Goal: Task Accomplishment & Management: Manage account settings

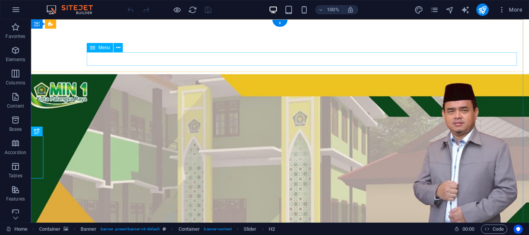
select select
select select "1"
select select
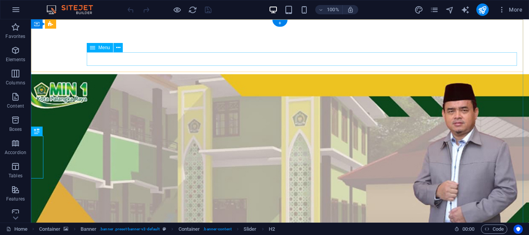
select select "3"
select select
select select "2"
select select
select select "4"
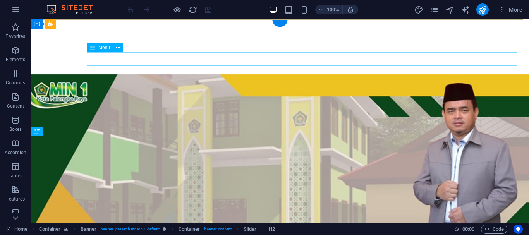
select select
select select "6"
select select
select select "7"
select select
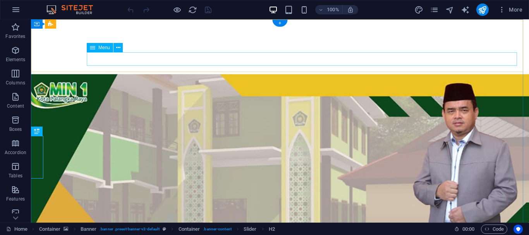
select select "9"
select select
select select "8"
select select
select select "10"
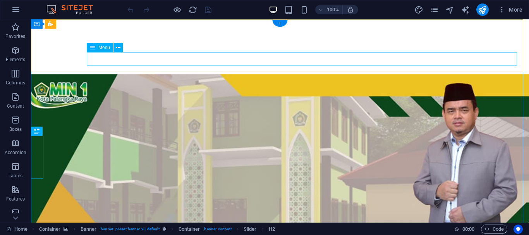
select select
select select "11"
select select
select select "13"
select select
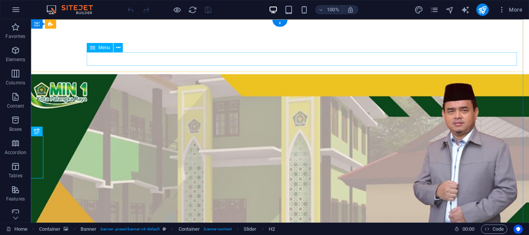
select select "12"
select select
select select "14"
select select
select select "15"
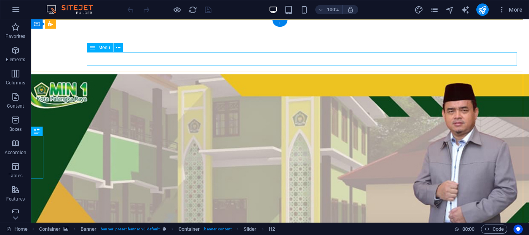
select select
select select "16"
select select
select select "17"
select select
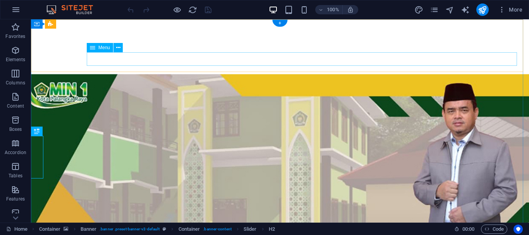
select select "18"
select select
select select "19"
select select
select select "20"
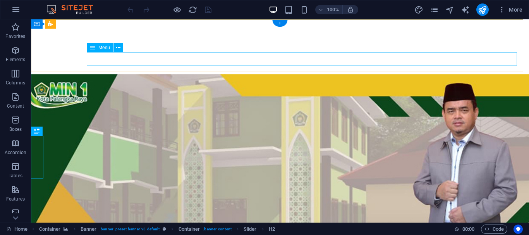
select select
select select "21"
select select
select select "25"
select select
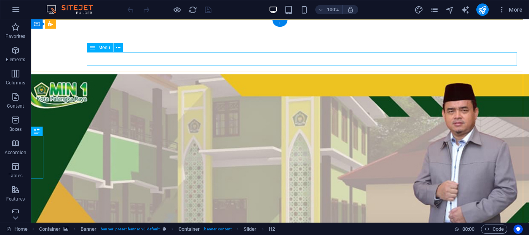
select select "24"
select select
select select "23"
select select
select select "22"
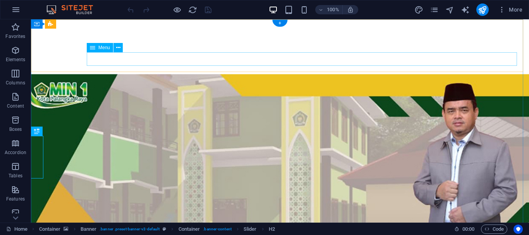
select select
select select "26"
select select
select select "external"
select select "31"
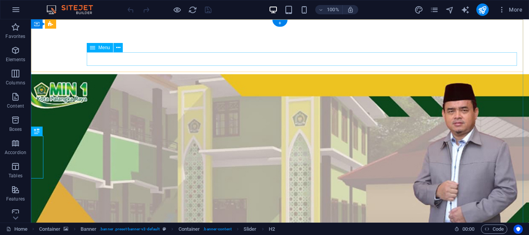
select select
select select "27"
select select
select select "29"
select select
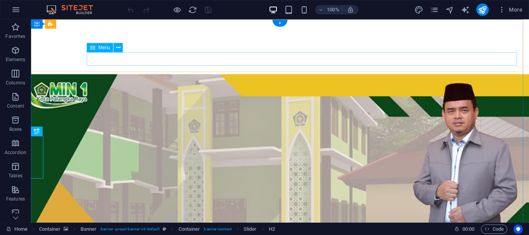
select select "30"
select select
select select "external"
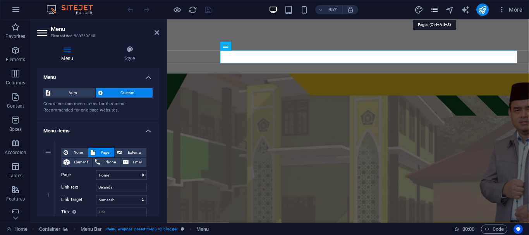
click at [435, 12] on icon "pages" at bounding box center [434, 9] width 9 height 9
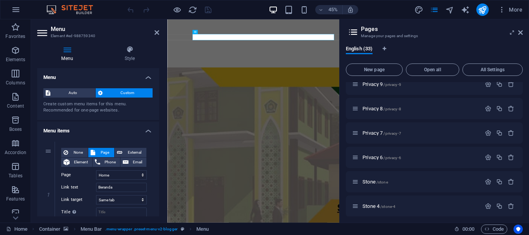
scroll to position [670, 0]
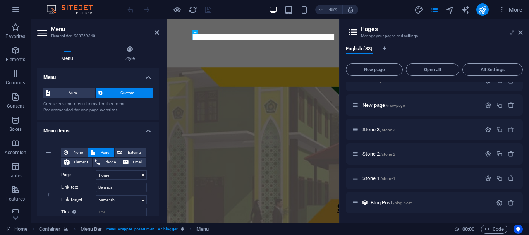
drag, startPoint x: 159, startPoint y: 71, endPoint x: 161, endPoint y: 89, distance: 18.6
click at [161, 92] on div "Menu Style Menu Auto Custom Create custom menu items for this menu. Recommended…" at bounding box center [98, 130] width 134 height 183
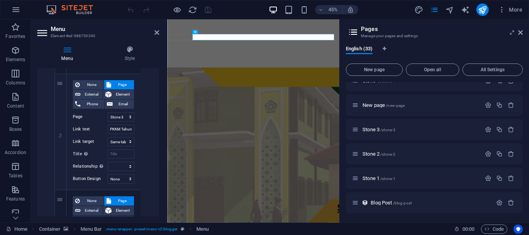
scroll to position [3469, 0]
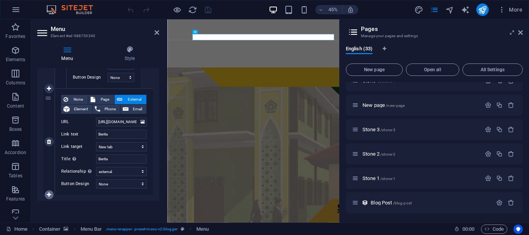
click at [48, 194] on icon at bounding box center [49, 194] width 4 height 5
select select
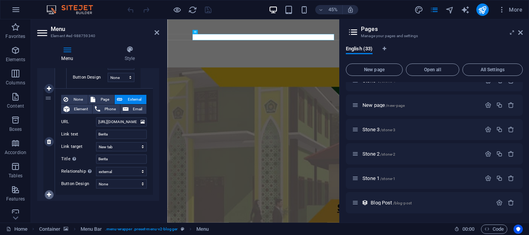
select select
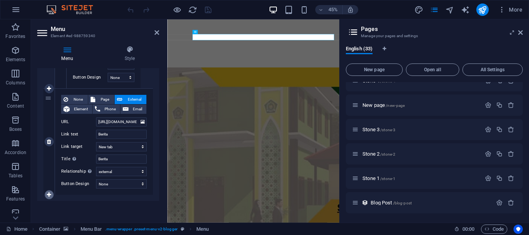
select select
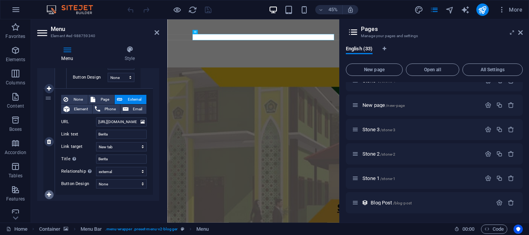
select select
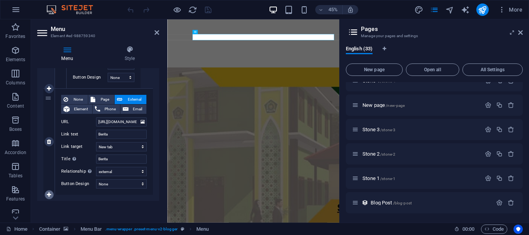
select select
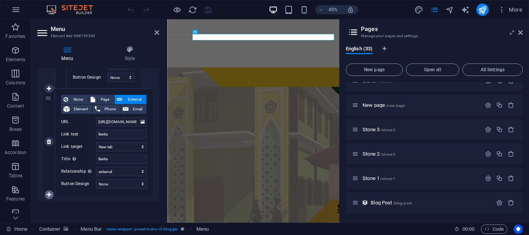
select select
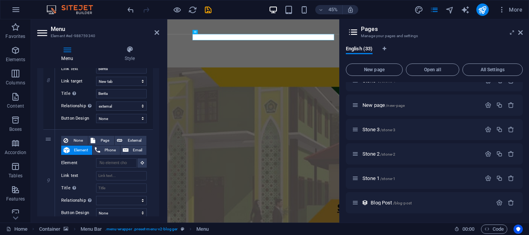
scroll to position [3563, 0]
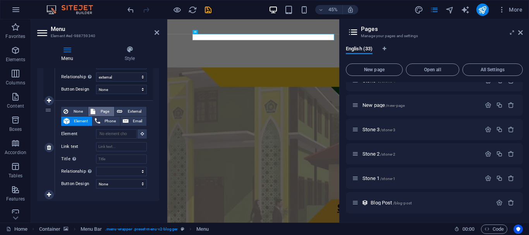
click at [101, 110] on span "Page" at bounding box center [105, 111] width 14 height 9
select select
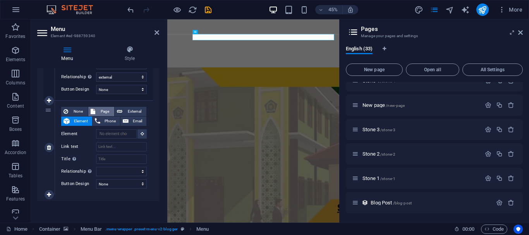
select select
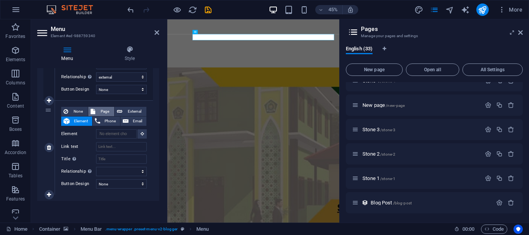
select select
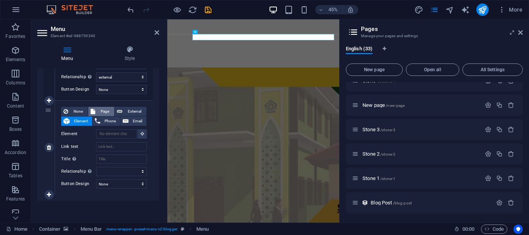
select select
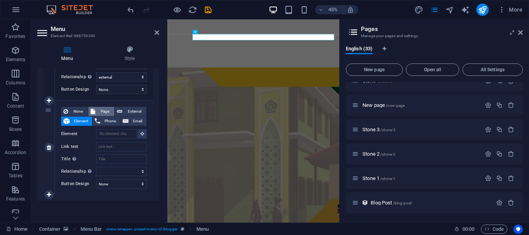
select select
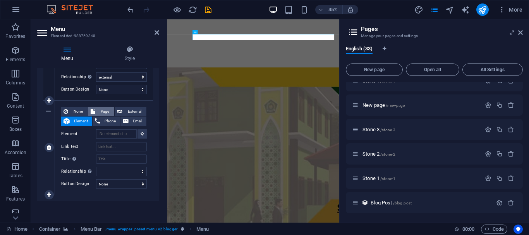
select select
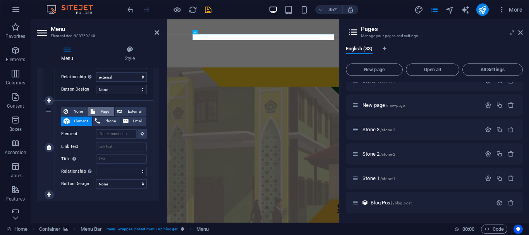
select select
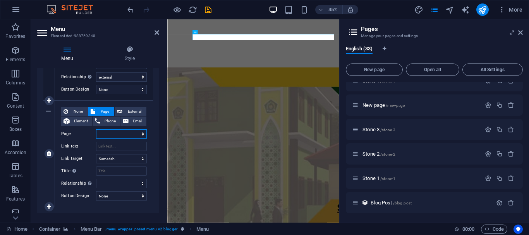
click at [110, 132] on select "Home About the Author About the Author 4 About the Author 3 About the Author 2 …" at bounding box center [121, 133] width 51 height 9
click at [50, 154] on icon at bounding box center [49, 153] width 4 height 5
select select
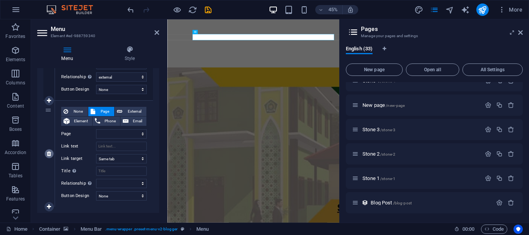
select select
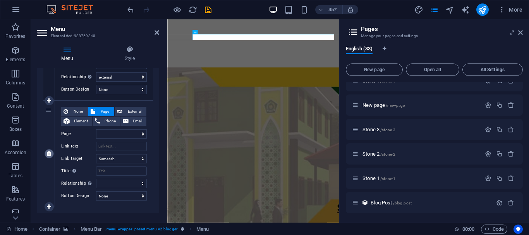
select select
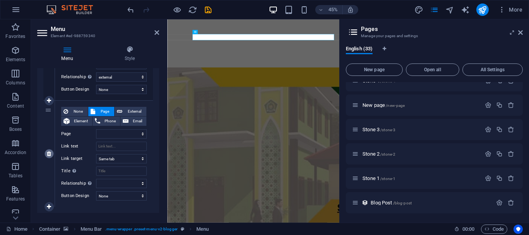
select select
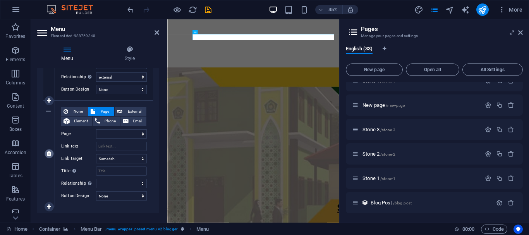
select select
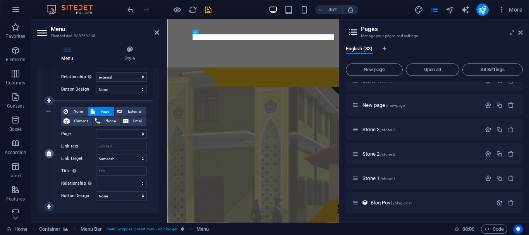
select select
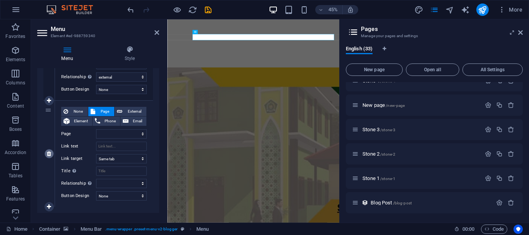
select select
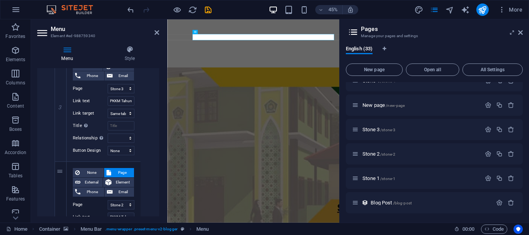
scroll to position [3469, 0]
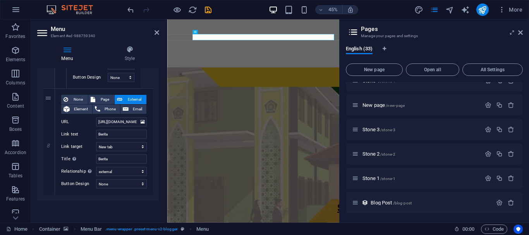
click at [48, 195] on icon at bounding box center [49, 194] width 4 height 5
select select
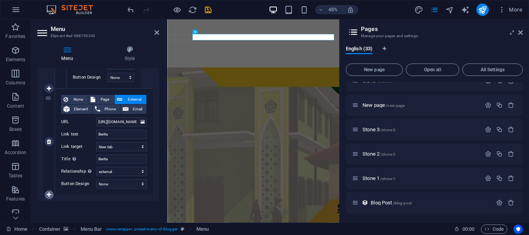
select select
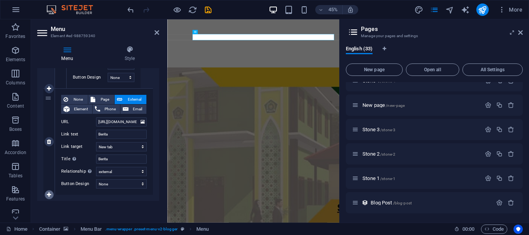
select select
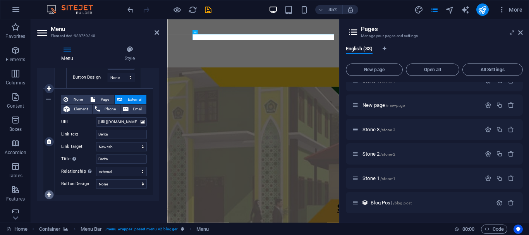
select select
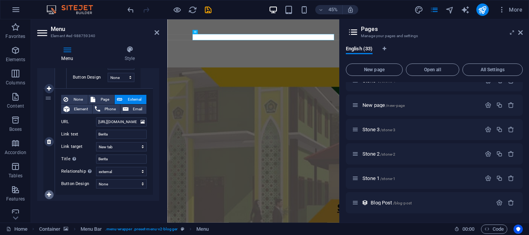
select select
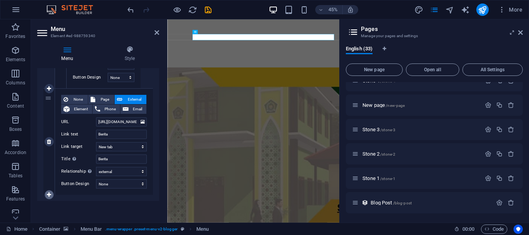
select select
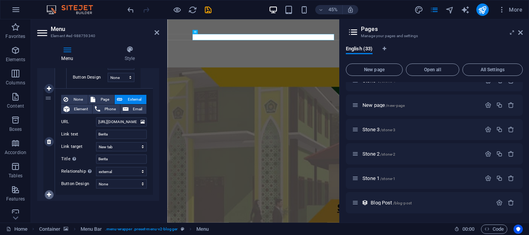
select select
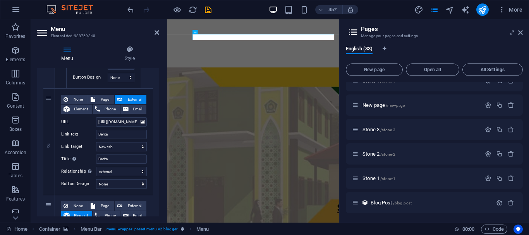
scroll to position [3563, 0]
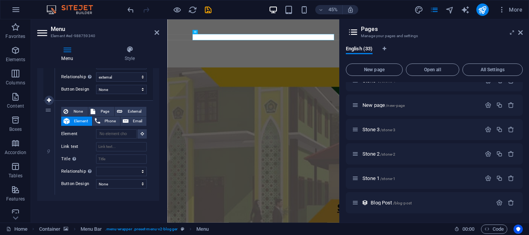
click at [148, 88] on div "None Page External Element Phone Email Page Home About the Author About the Aut…" at bounding box center [104, 47] width 98 height 106
click at [102, 112] on span "Page" at bounding box center [105, 111] width 14 height 9
select select
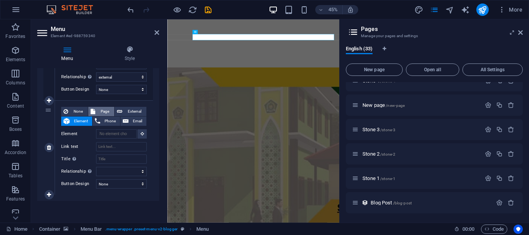
select select
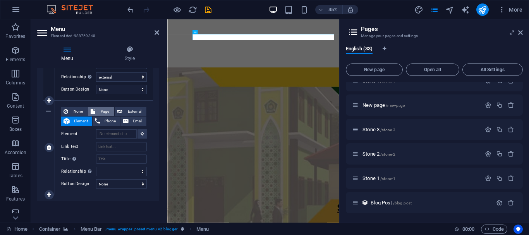
select select
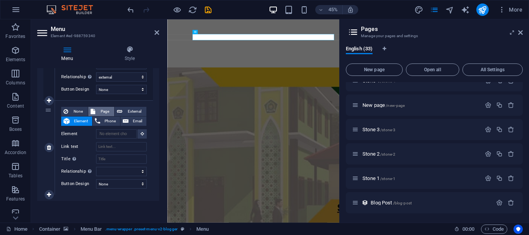
select select
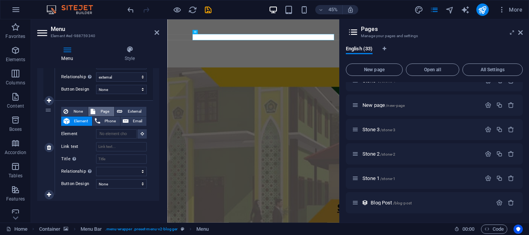
select select
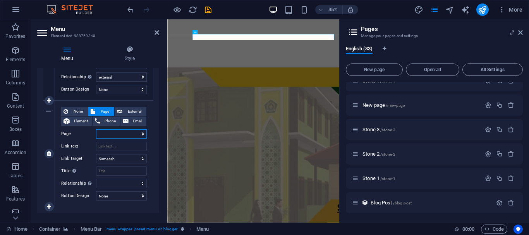
click at [118, 134] on select "Home About the Author About the Author 4 About the Author 3 About the Author 2 …" at bounding box center [121, 133] width 51 height 9
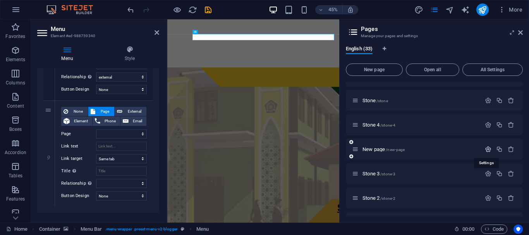
click at [486, 148] on icon "button" at bounding box center [488, 149] width 7 height 7
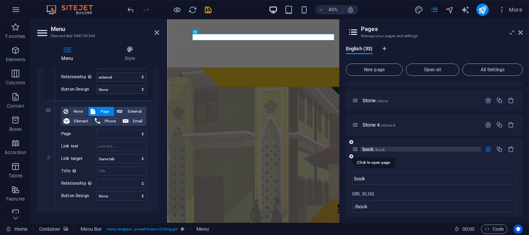
click at [368, 148] on span "book /book" at bounding box center [373, 149] width 22 height 6
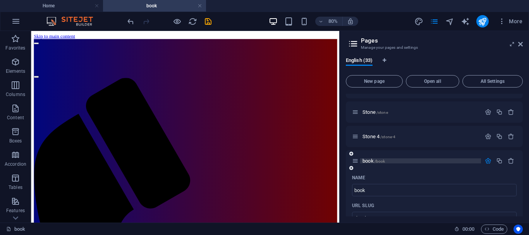
scroll to position [0, 0]
click at [486, 158] on icon "button" at bounding box center [488, 161] width 7 height 7
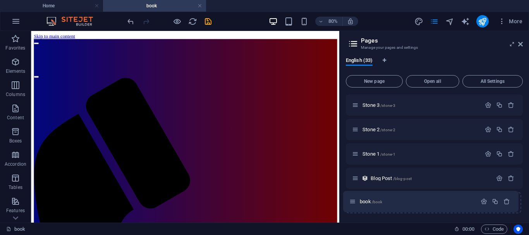
scroll to position [682, 0]
drag, startPoint x: 356, startPoint y: 121, endPoint x: 353, endPoint y: 207, distance: 86.4
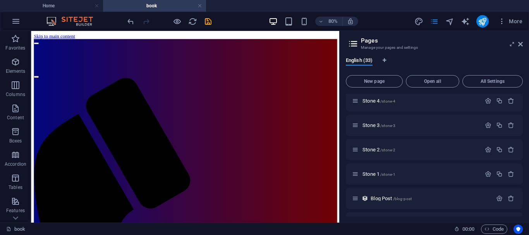
scroll to position [669, 0]
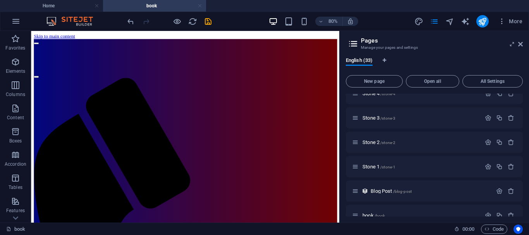
click at [199, 5] on link at bounding box center [199, 5] width 5 height 7
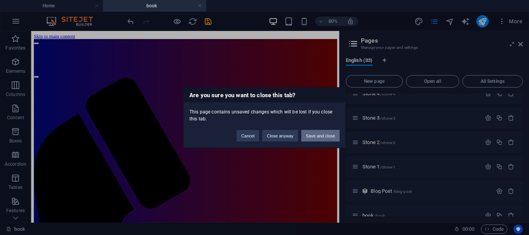
click at [312, 136] on button "Save and close" at bounding box center [320, 136] width 38 height 12
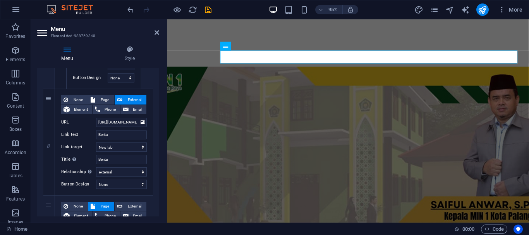
scroll to position [3575, 0]
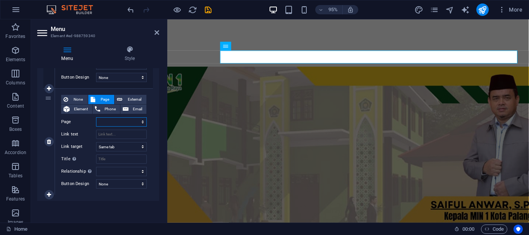
click at [115, 122] on select "Home About the Author About the Author 4 About the Author 3 About the Author 2 …" at bounding box center [121, 121] width 51 height 9
click at [96, 117] on select "Home About the Author About the Author 4 About the Author 3 About the Author 2 …" at bounding box center [121, 121] width 51 height 9
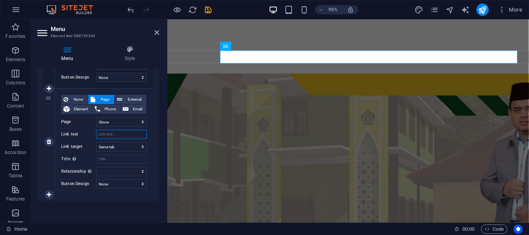
click at [105, 134] on input "Link text" at bounding box center [121, 134] width 51 height 9
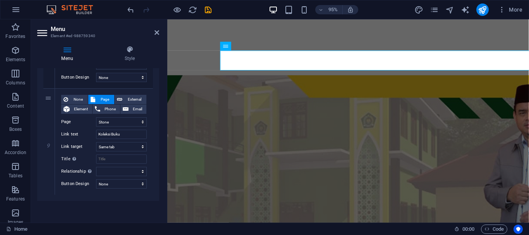
drag, startPoint x: 46, startPoint y: 98, endPoint x: 113, endPoint y: 85, distance: 68.2
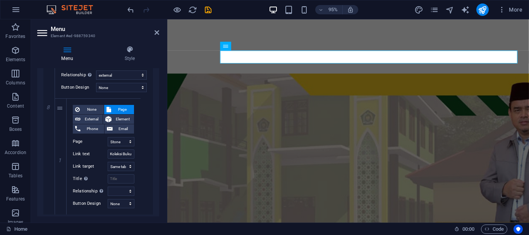
scroll to position [3585, 0]
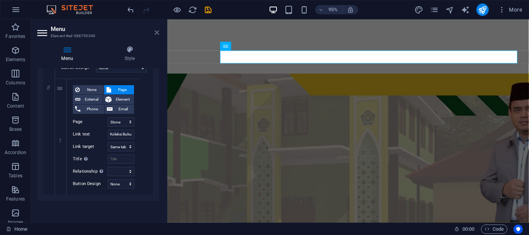
click at [156, 35] on icon at bounding box center [156, 32] width 5 height 6
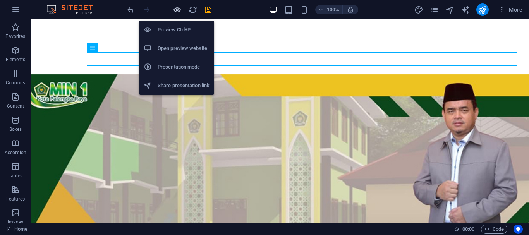
click at [178, 9] on icon "button" at bounding box center [177, 9] width 9 height 9
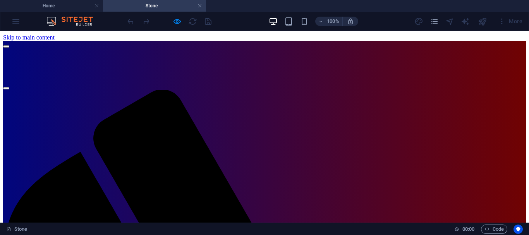
scroll to position [0, 0]
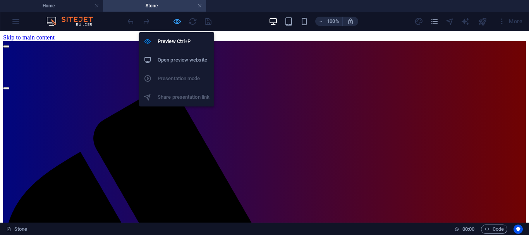
click at [177, 22] on icon "button" at bounding box center [177, 21] width 9 height 9
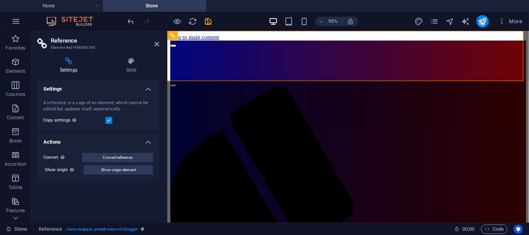
click at [200, 5] on link at bounding box center [199, 5] width 5 height 7
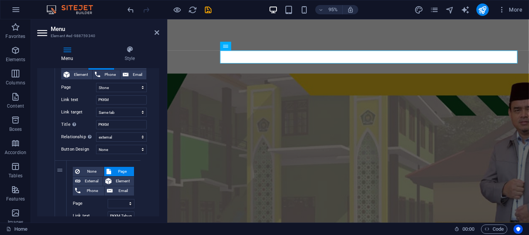
scroll to position [3585, 0]
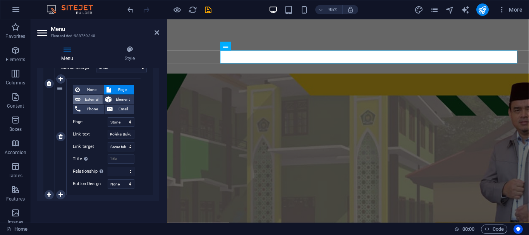
click at [91, 99] on span "External" at bounding box center [91, 99] width 17 height 9
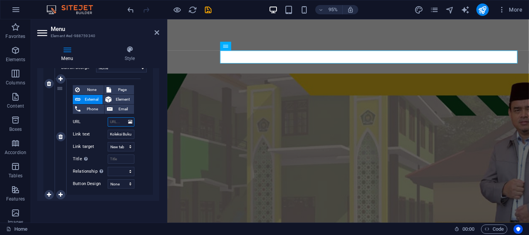
paste input "[URL][DOMAIN_NAME]"
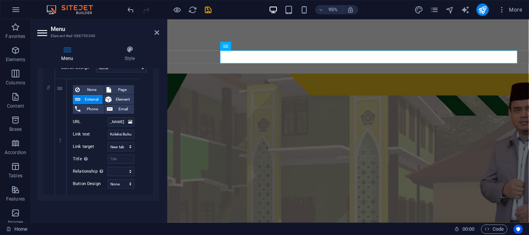
scroll to position [0, 0]
click at [156, 29] on icon at bounding box center [156, 32] width 5 height 6
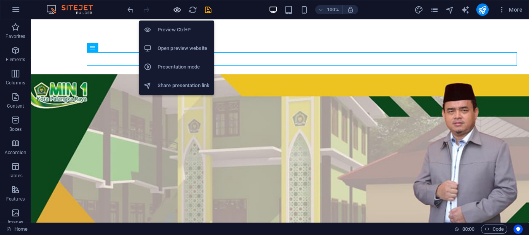
click at [178, 9] on icon "button" at bounding box center [177, 9] width 9 height 9
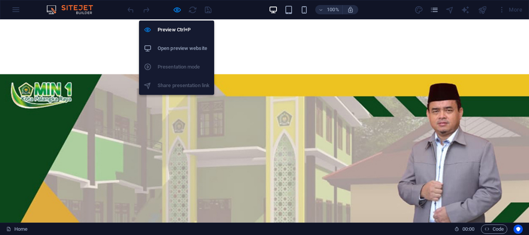
click at [176, 47] on h6 "Open preview website" at bounding box center [184, 48] width 52 height 9
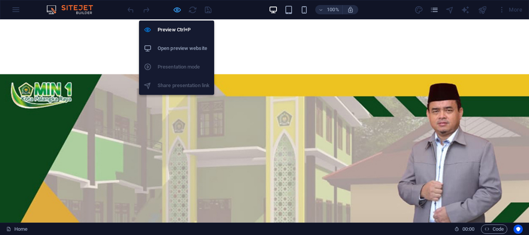
click at [176, 8] on icon "button" at bounding box center [177, 9] width 9 height 9
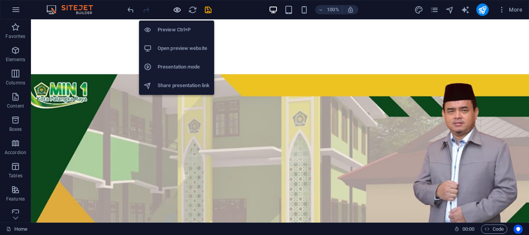
click at [175, 8] on icon "button" at bounding box center [177, 9] width 9 height 9
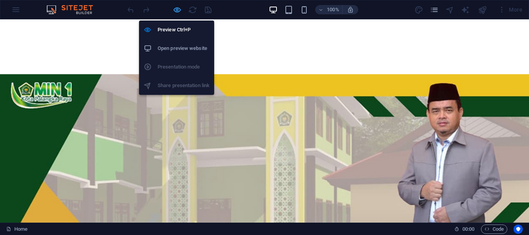
click at [175, 8] on icon "button" at bounding box center [177, 9] width 9 height 9
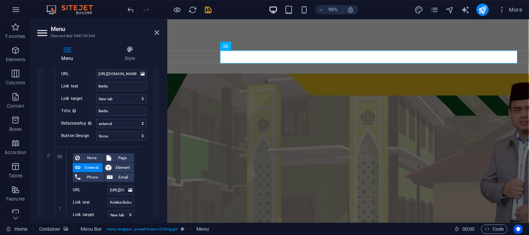
scroll to position [3565, 0]
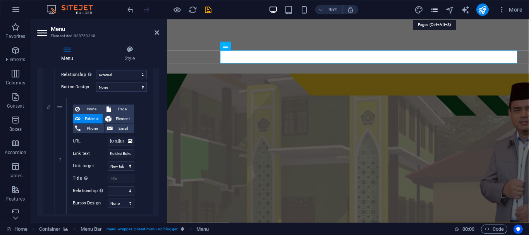
click at [434, 9] on icon "pages" at bounding box center [434, 9] width 9 height 9
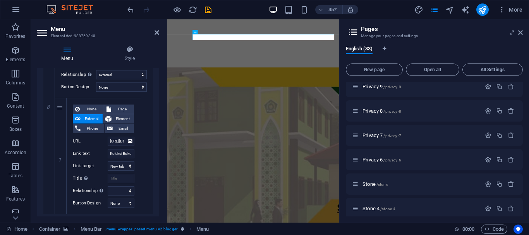
scroll to position [670, 0]
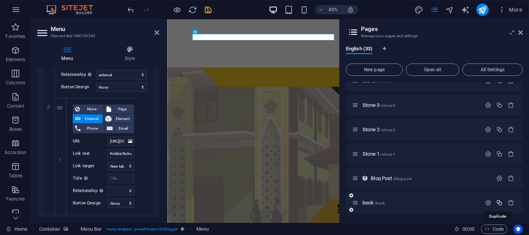
click at [497, 202] on icon "button" at bounding box center [499, 202] width 7 height 7
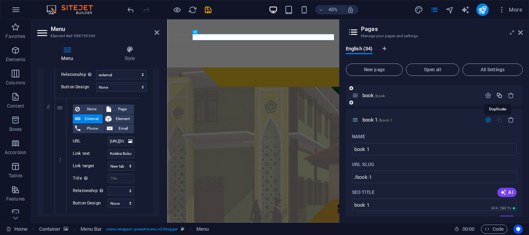
click at [497, 94] on icon "button" at bounding box center [499, 95] width 7 height 7
click at [371, 120] on span "book 2 /book-2" at bounding box center [377, 120] width 30 height 6
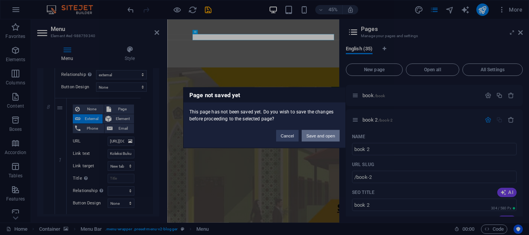
click at [313, 136] on button "Save and open" at bounding box center [321, 136] width 38 height 12
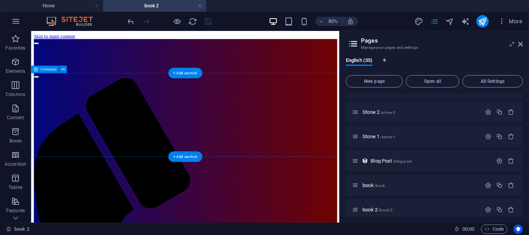
scroll to position [0, 0]
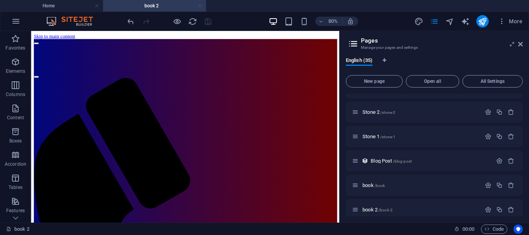
click at [201, 4] on link at bounding box center [199, 5] width 5 height 7
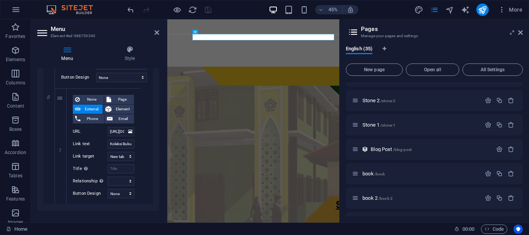
scroll to position [3585, 0]
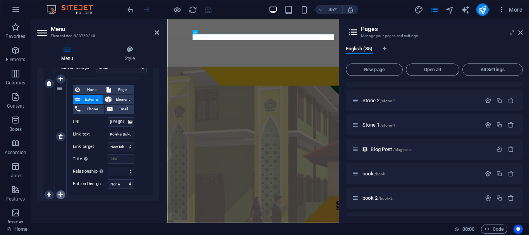
click at [61, 193] on icon at bounding box center [60, 194] width 4 height 5
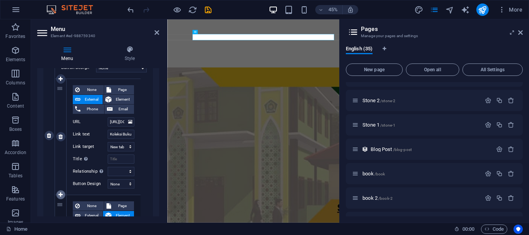
scroll to position [3689, 0]
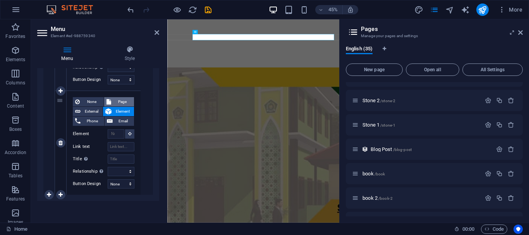
click at [116, 102] on span "Page" at bounding box center [122, 101] width 19 height 9
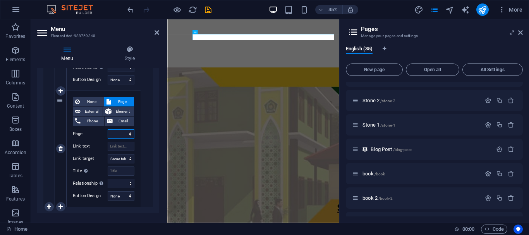
scroll to position [3701, 0]
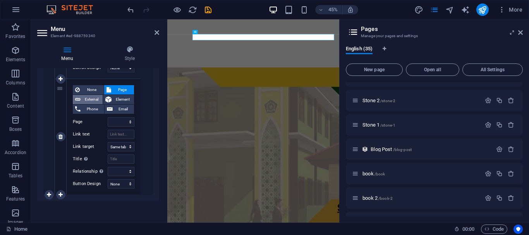
click at [88, 101] on span "External" at bounding box center [91, 99] width 17 height 9
paste input "[URL][DOMAIN_NAME]"
click at [116, 133] on input "Link text" at bounding box center [121, 134] width 27 height 9
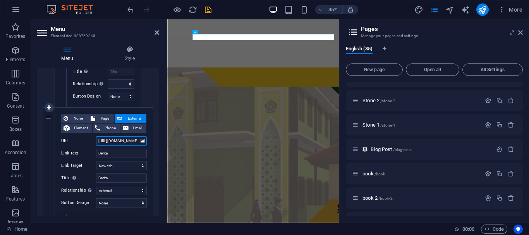
click at [99, 140] on input "[URL][DOMAIN_NAME]" at bounding box center [121, 140] width 51 height 9
drag, startPoint x: 99, startPoint y: 140, endPoint x: 157, endPoint y: 143, distance: 58.5
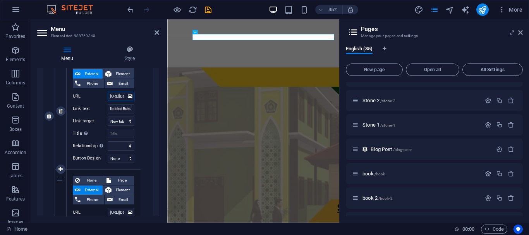
scroll to position [0, 55]
drag, startPoint x: 110, startPoint y: 97, endPoint x: 146, endPoint y: 98, distance: 36.4
click at [146, 98] on div "None Page External Element Phone Email Page Home About the Author About the Aut…" at bounding box center [104, 116] width 98 height 338
paste input "[DOMAIN_NAME]"
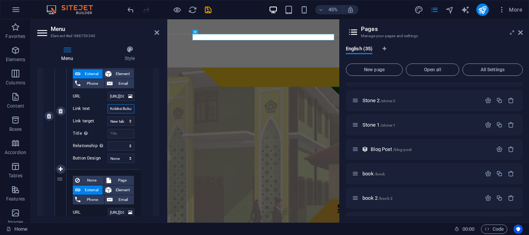
click at [125, 108] on input "Koleksi Buku" at bounding box center [121, 108] width 27 height 9
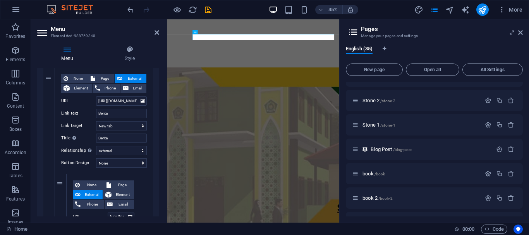
scroll to position [3470, 0]
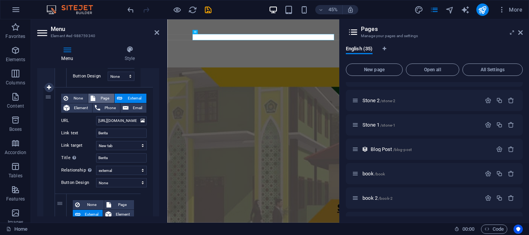
click at [105, 100] on span "Page" at bounding box center [105, 98] width 14 height 9
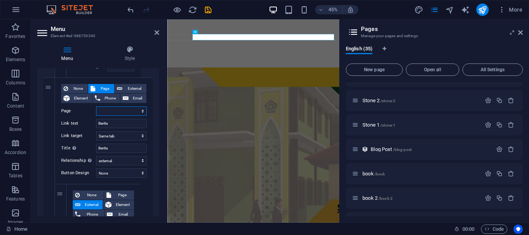
scroll to position [3460, 0]
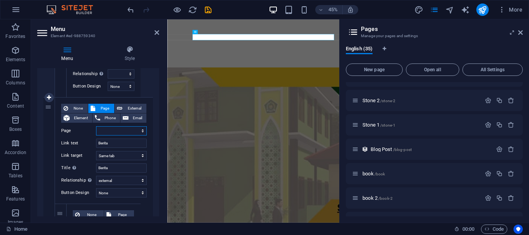
click at [116, 128] on select "Home About the Author About the Author 4 About the Author 3 About the Author 2 …" at bounding box center [121, 130] width 51 height 9
click at [96, 126] on select "Home About the Author About the Author 4 About the Author 3 About the Author 2 …" at bounding box center [121, 130] width 51 height 9
click at [157, 33] on icon at bounding box center [156, 32] width 5 height 6
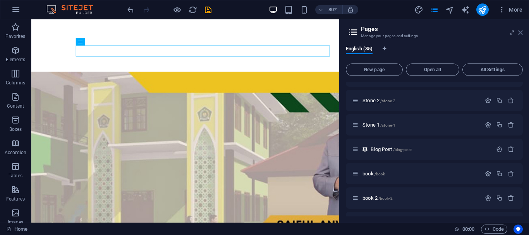
click at [519, 30] on icon at bounding box center [520, 32] width 5 height 6
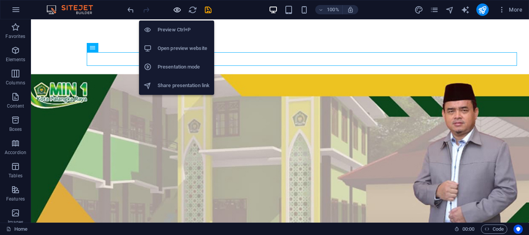
click at [176, 10] on icon "button" at bounding box center [177, 9] width 9 height 9
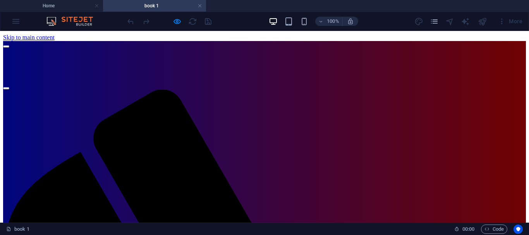
scroll to position [0, 0]
click at [199, 5] on link at bounding box center [199, 5] width 5 height 7
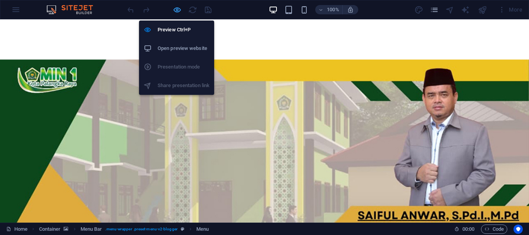
click at [175, 9] on icon "button" at bounding box center [177, 9] width 9 height 9
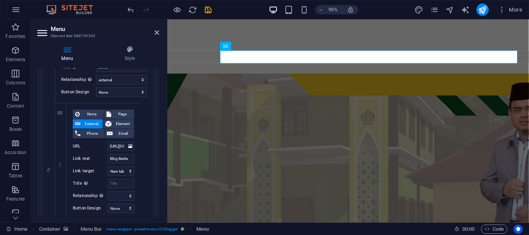
scroll to position [3610, 0]
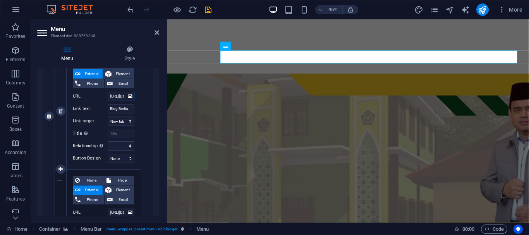
click at [117, 96] on input "[URL][DOMAIN_NAME]" at bounding box center [121, 96] width 27 height 9
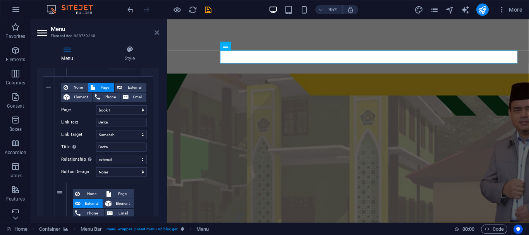
scroll to position [0, 0]
click at [156, 32] on icon at bounding box center [156, 32] width 5 height 6
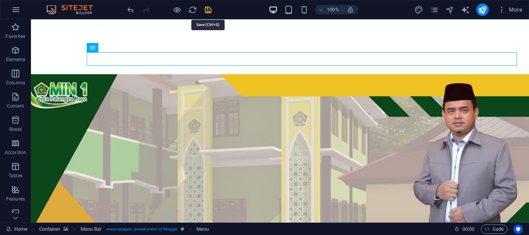
click at [207, 10] on icon "save" at bounding box center [208, 9] width 9 height 9
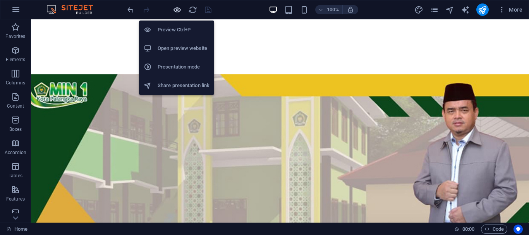
click at [179, 10] on icon "button" at bounding box center [177, 9] width 9 height 9
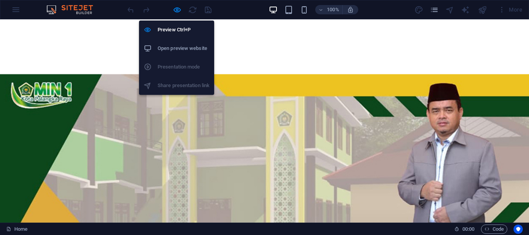
click at [176, 50] on h6 "Open preview website" at bounding box center [184, 48] width 52 height 9
click at [175, 9] on icon "button" at bounding box center [177, 9] width 9 height 9
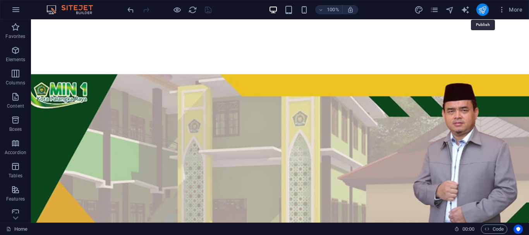
click at [480, 8] on icon "publish" at bounding box center [482, 9] width 9 height 9
